Goal: Task Accomplishment & Management: Use online tool/utility

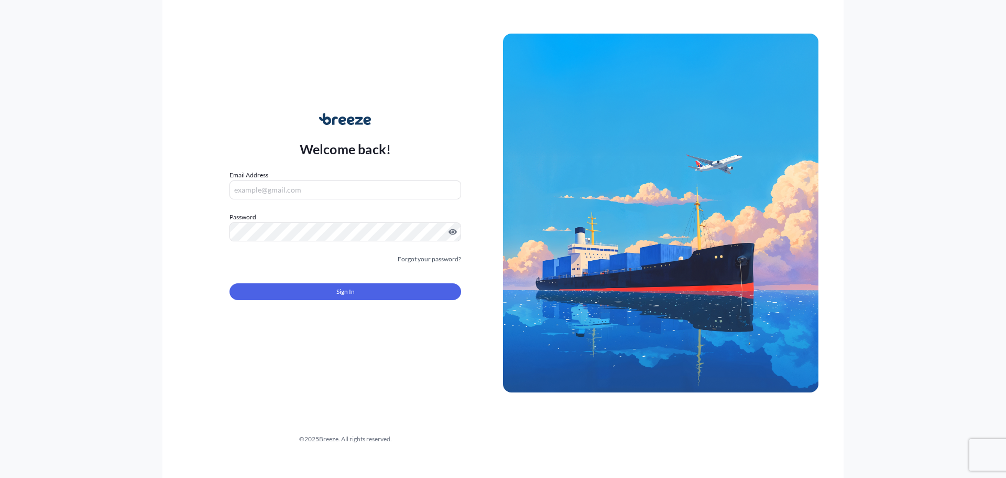
click at [288, 188] on input "Email Address" at bounding box center [346, 189] width 232 height 19
click at [0, 477] on com-1password-button at bounding box center [0, 478] width 0 height 0
type input "[EMAIL_ADDRESS][DOMAIN_NAME]"
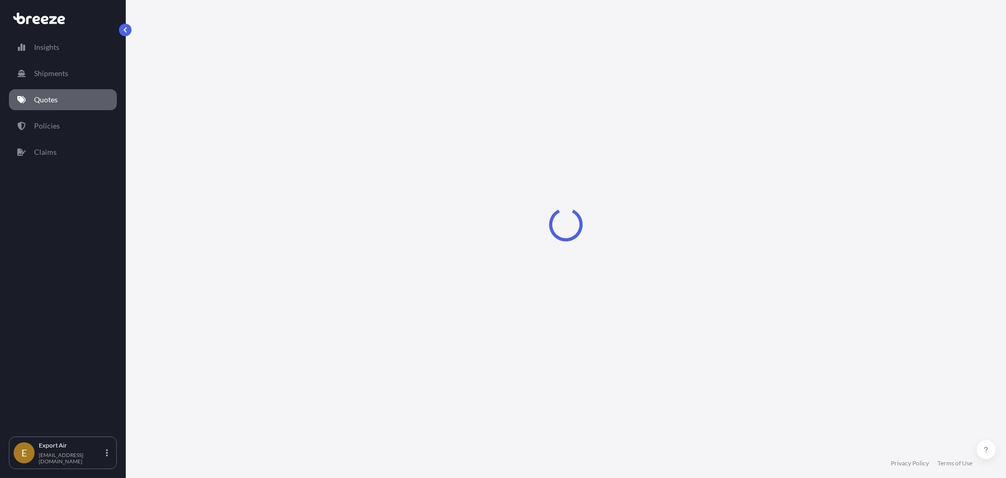
select select "Air"
select select "4"
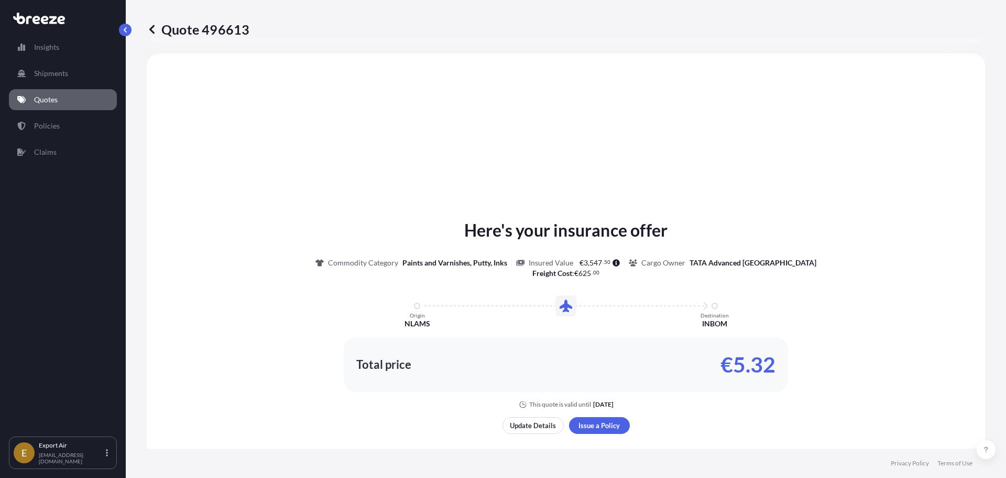
scroll to position [404, 0]
